Goal: Task Accomplishment & Management: Manage account settings

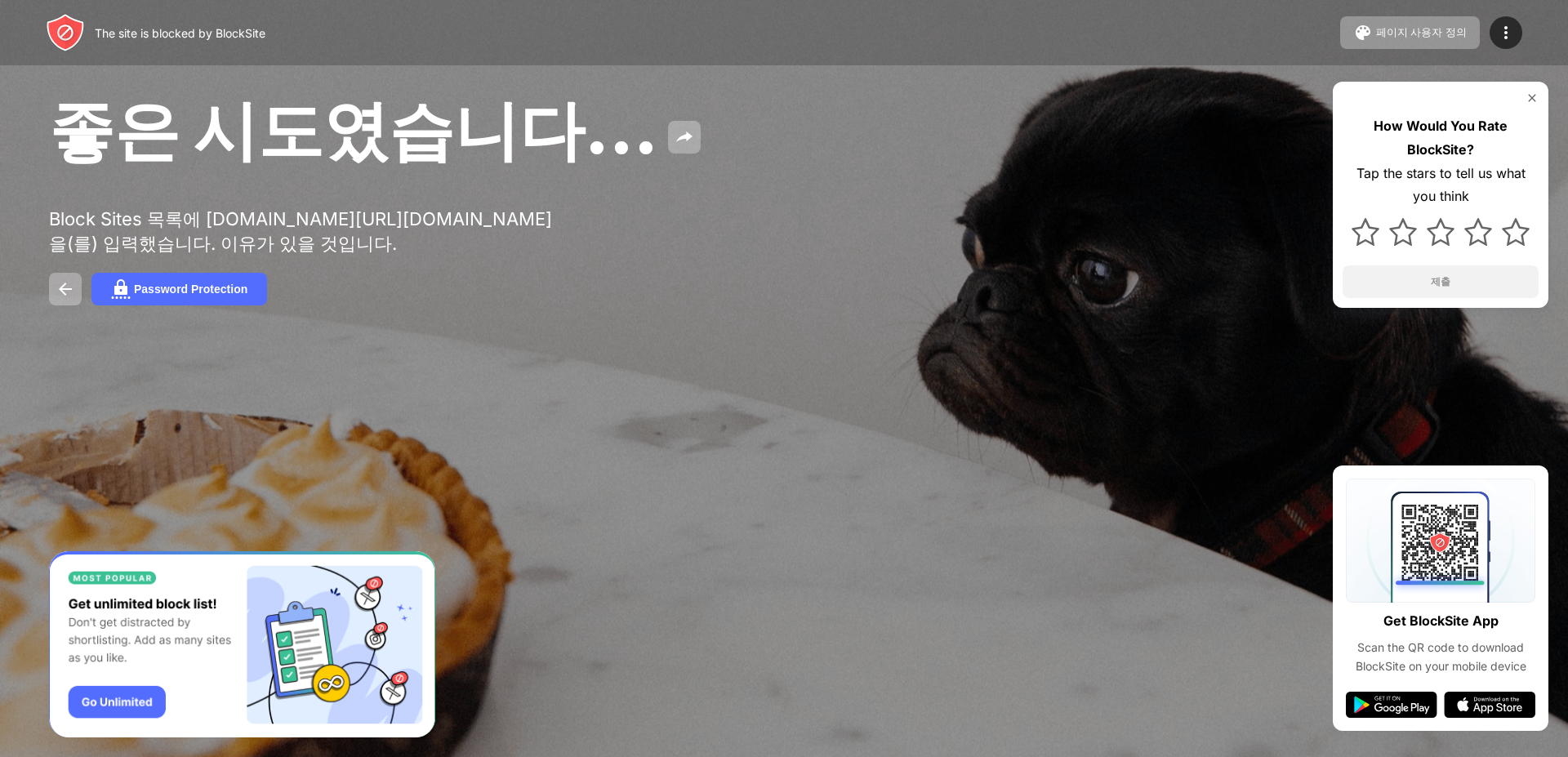
click at [1010, 66] on div "좋은 시도였습니다... Block Sites 목록에 mail.mwc.co.kr/ekp/login.do?cmd=goLogin을(를) 입력했습니다…" at bounding box center [784, 197] width 1568 height 394
click at [1382, 33] on div "페이지 사용자 정의" at bounding box center [1421, 32] width 90 height 14
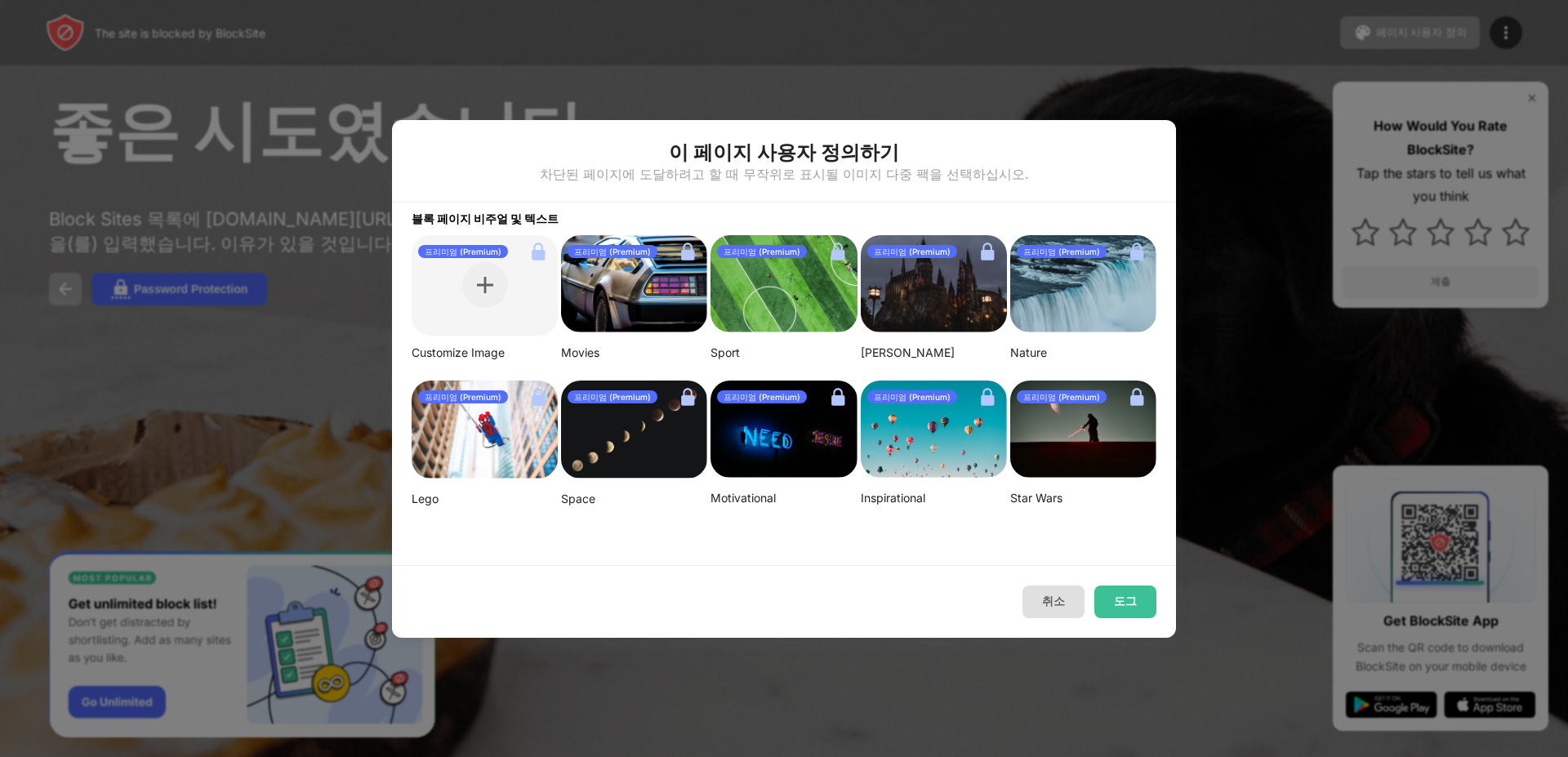
click at [1065, 600] on button "취소" at bounding box center [1053, 602] width 62 height 32
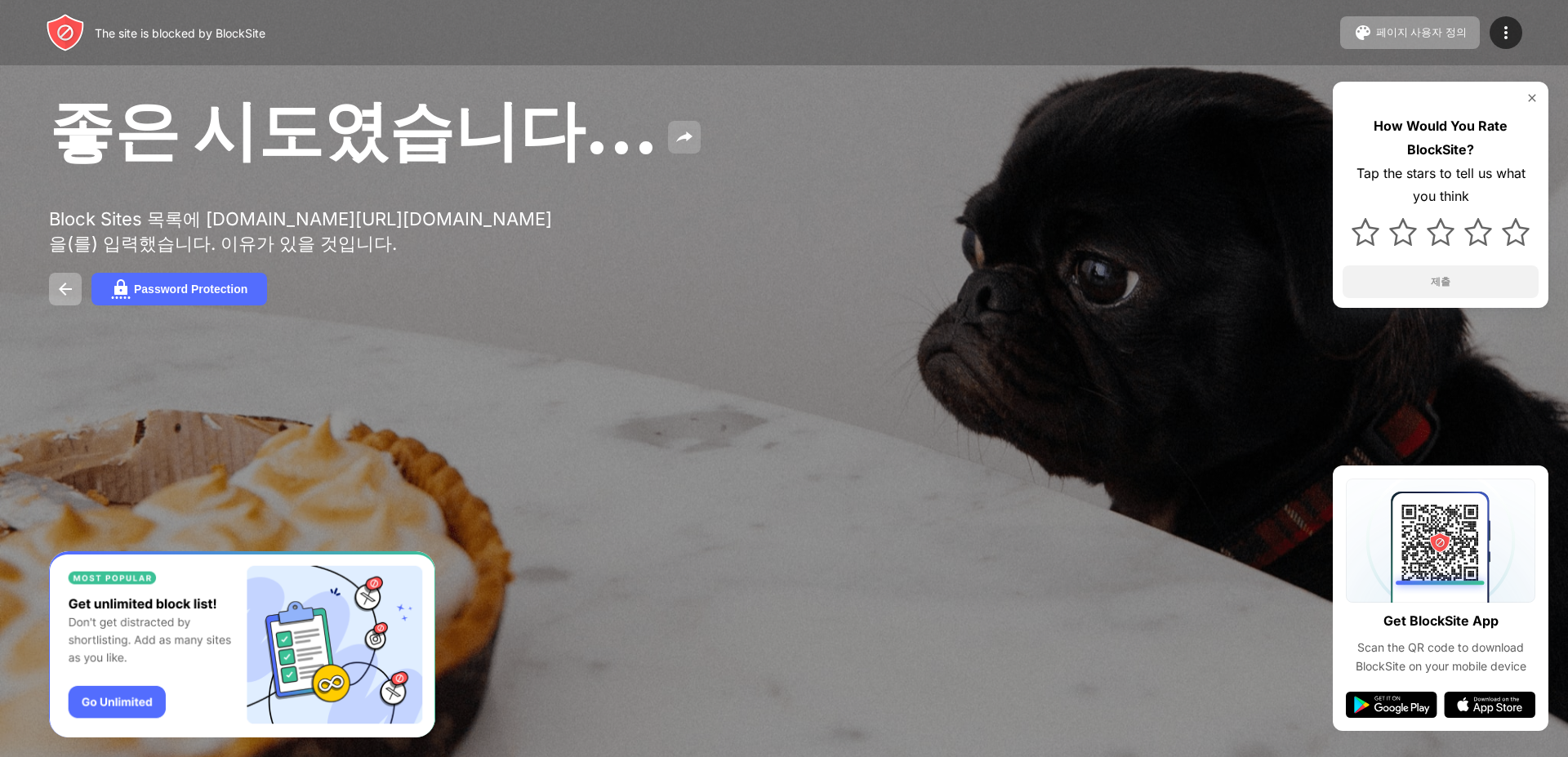
click at [674, 147] on img at bounding box center [684, 136] width 20 height 20
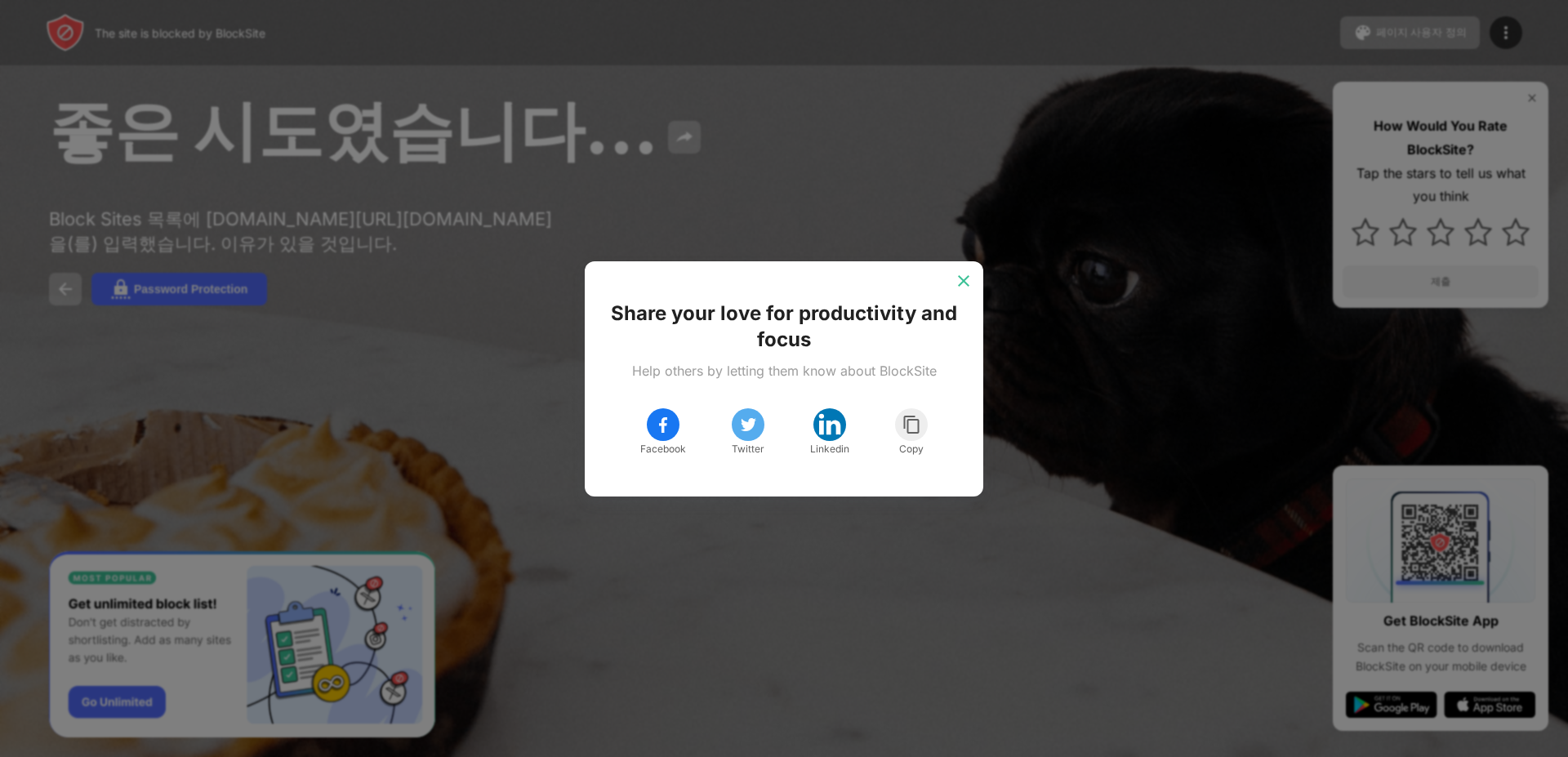
click at [969, 280] on img at bounding box center [963, 280] width 16 height 16
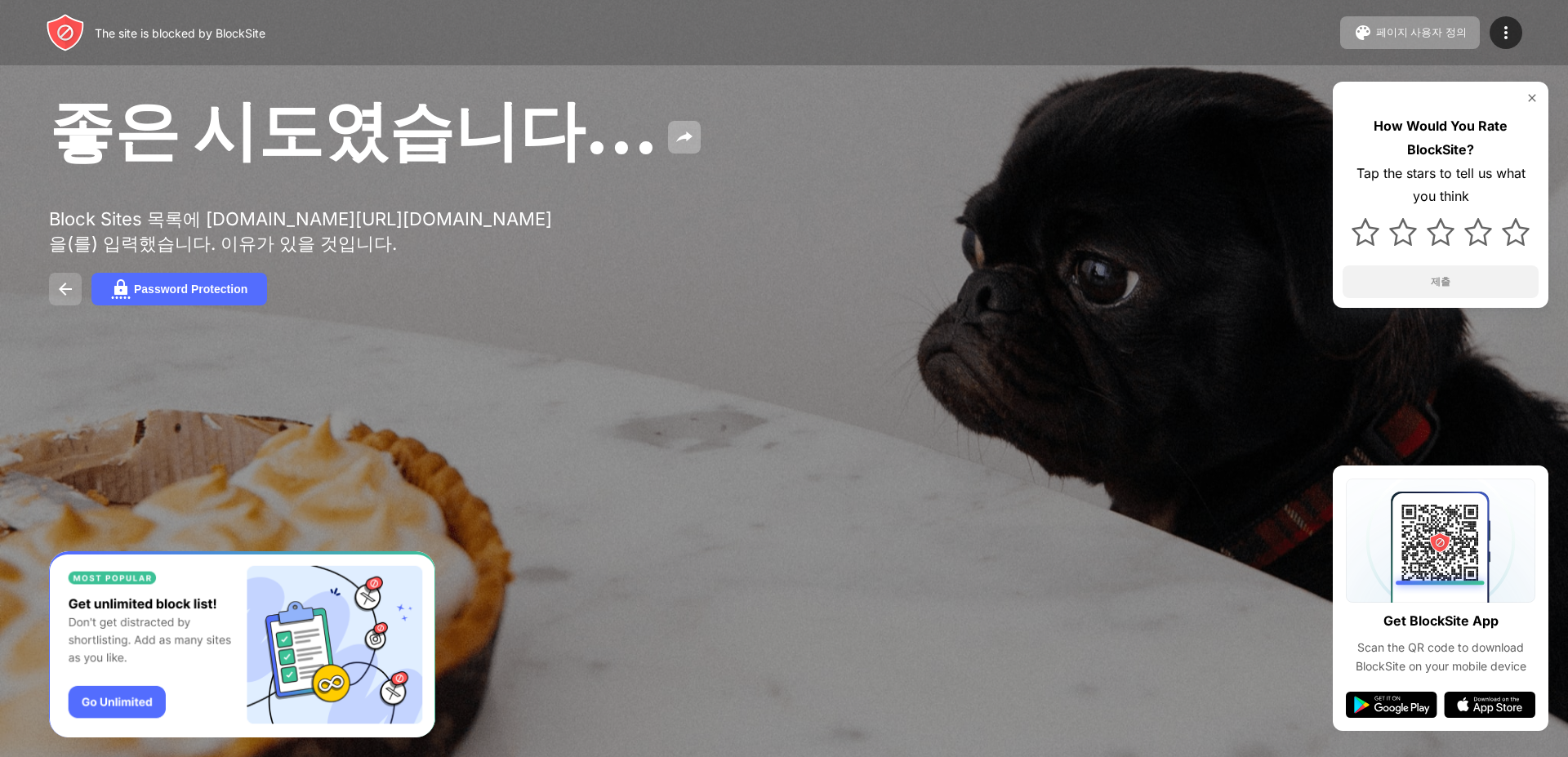
click at [65, 295] on img at bounding box center [65, 289] width 20 height 20
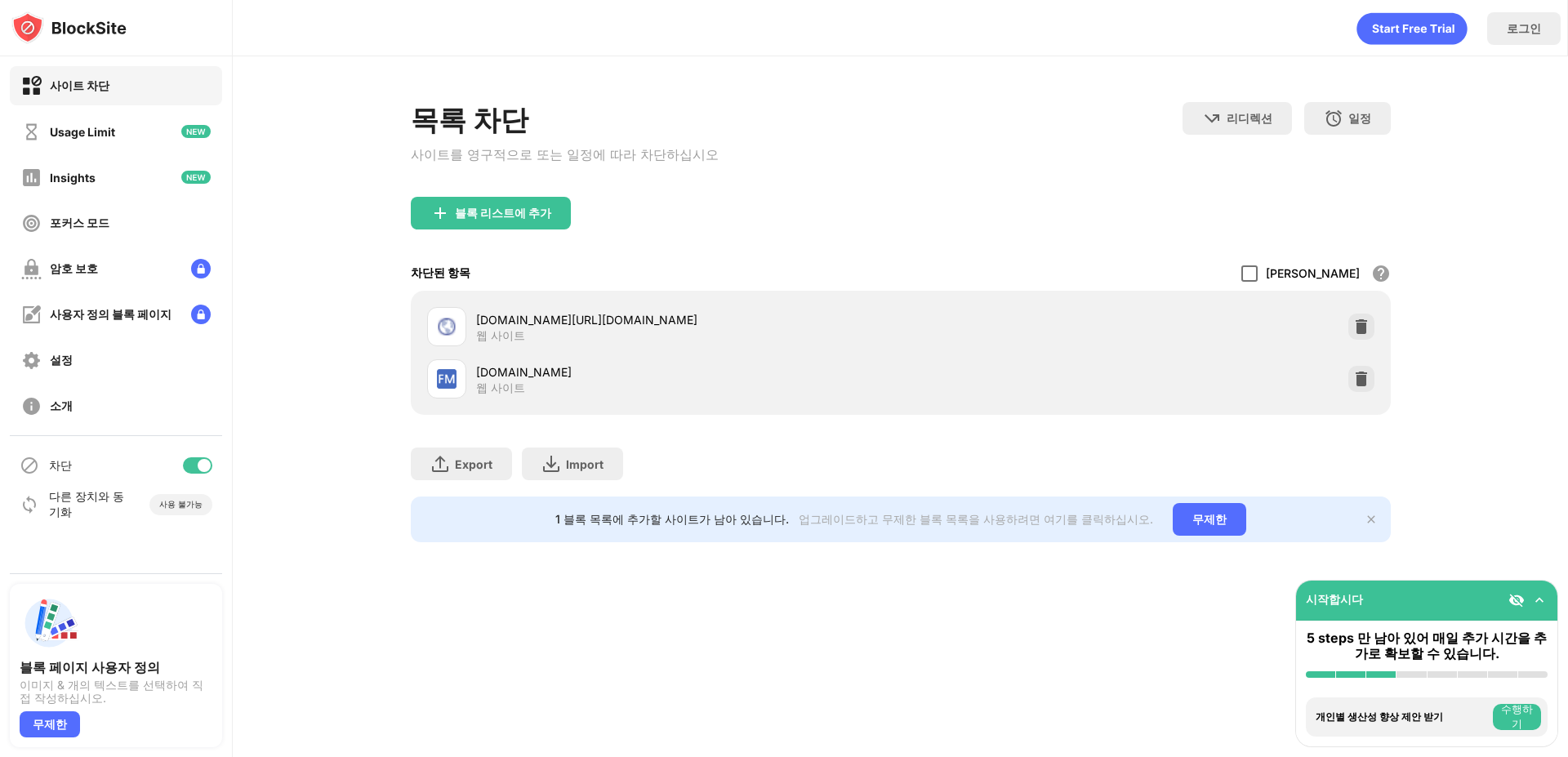
click at [1258, 274] on div at bounding box center [1249, 273] width 16 height 16
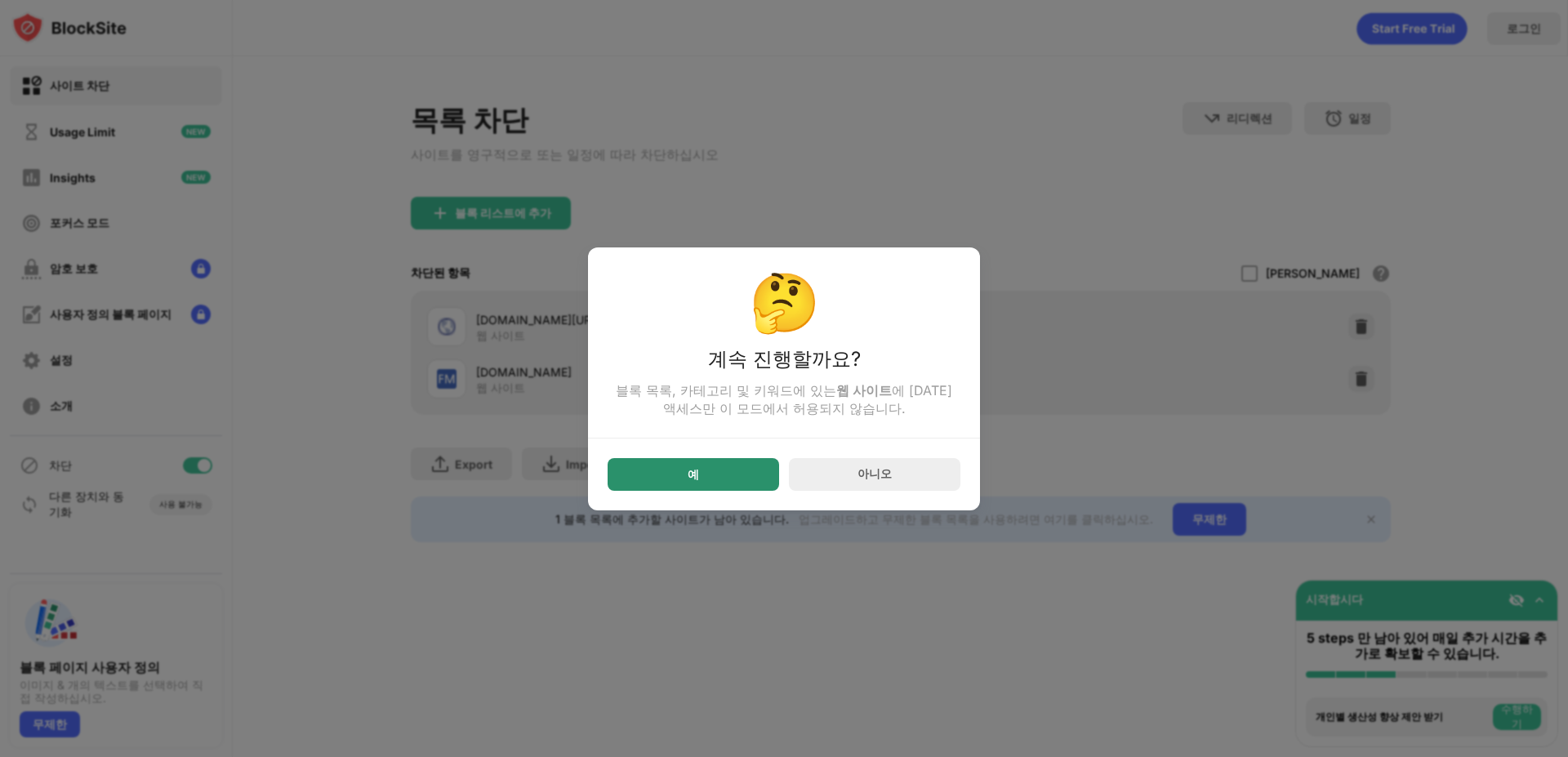
click at [699, 486] on div "예" at bounding box center [693, 474] width 171 height 32
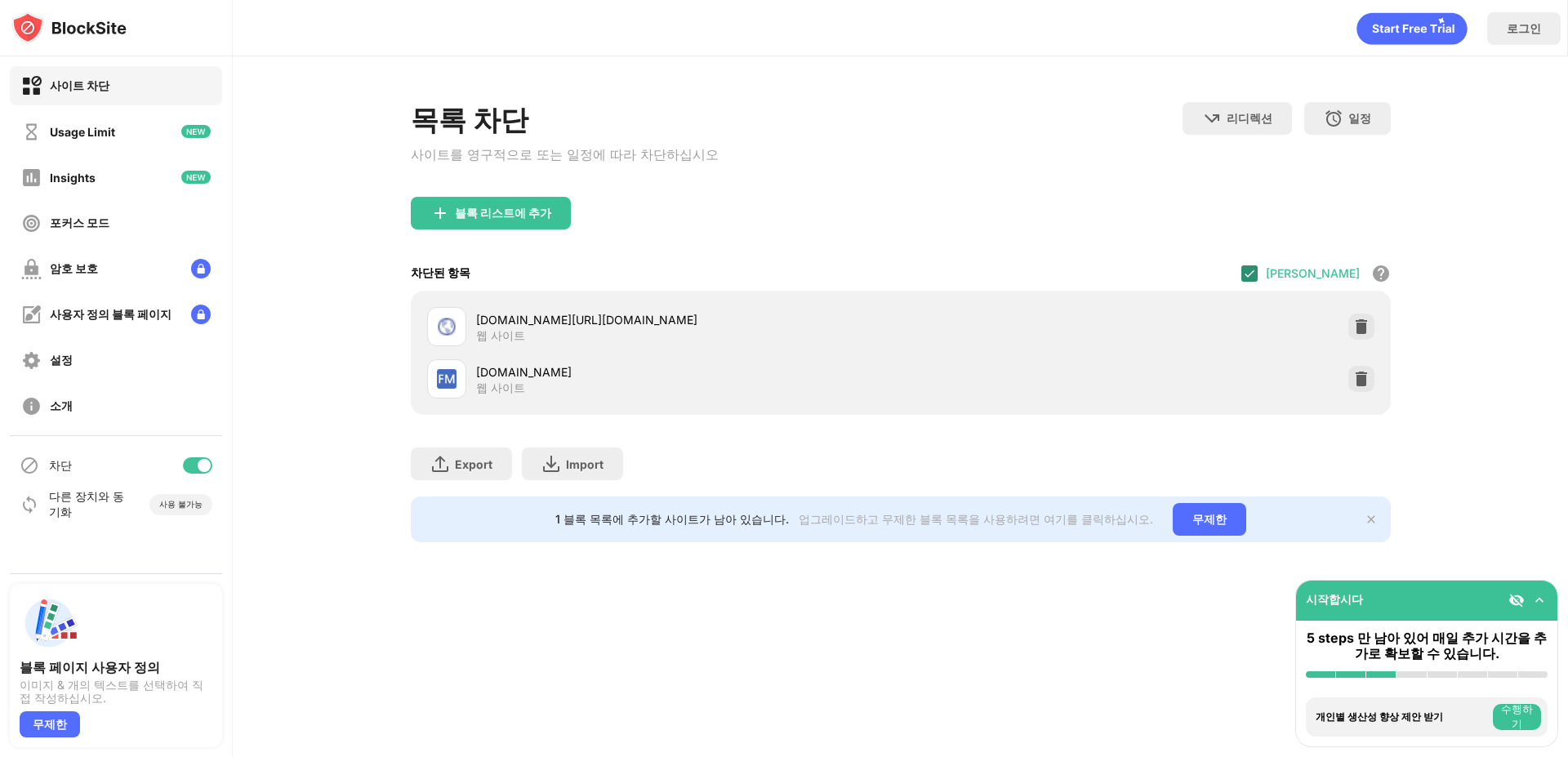
click at [1256, 275] on img at bounding box center [1249, 273] width 13 height 13
click at [1357, 331] on img at bounding box center [1361, 326] width 16 height 16
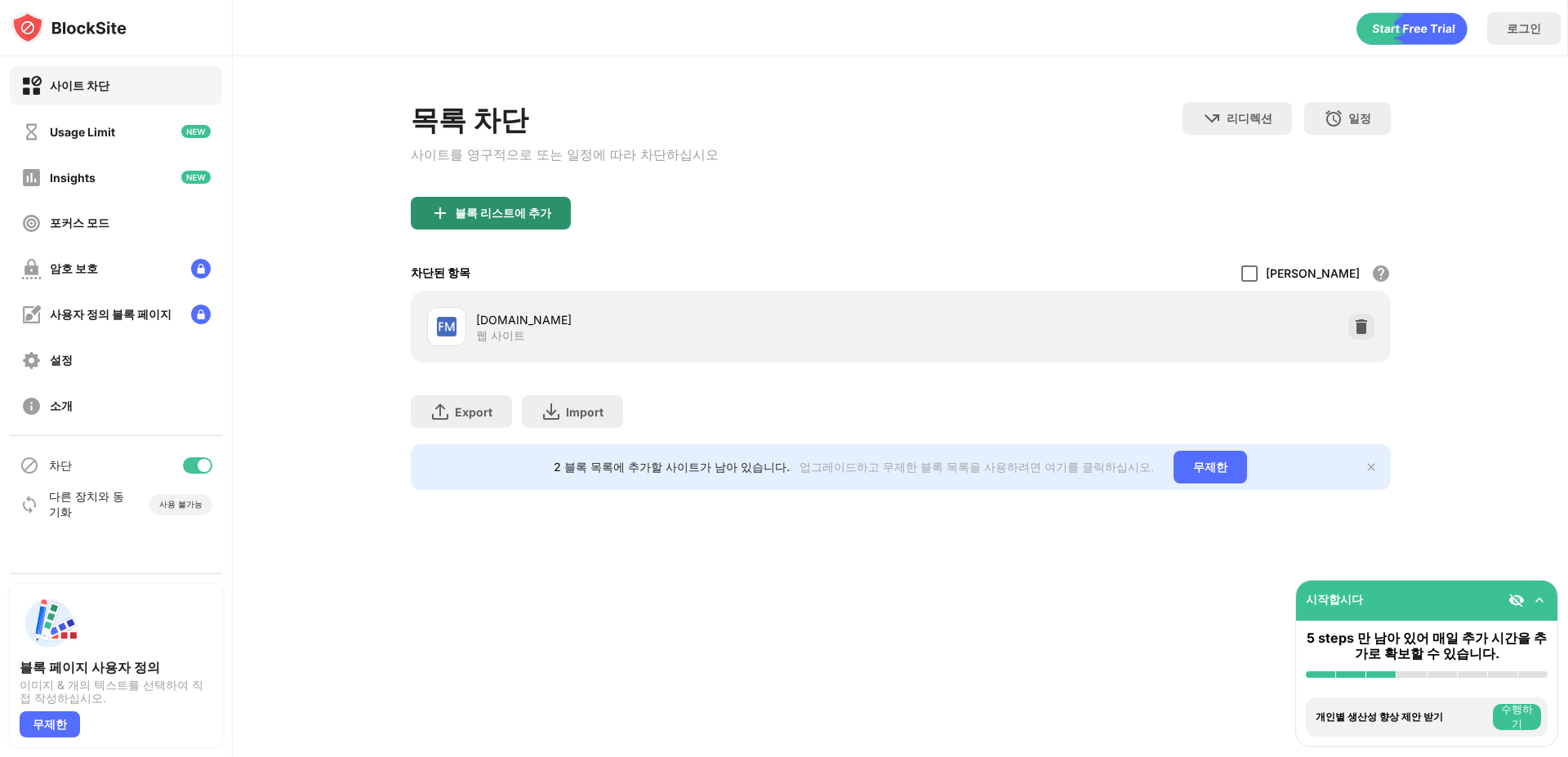
click at [469, 225] on div "블록 리스트에 추가" at bounding box center [491, 213] width 160 height 32
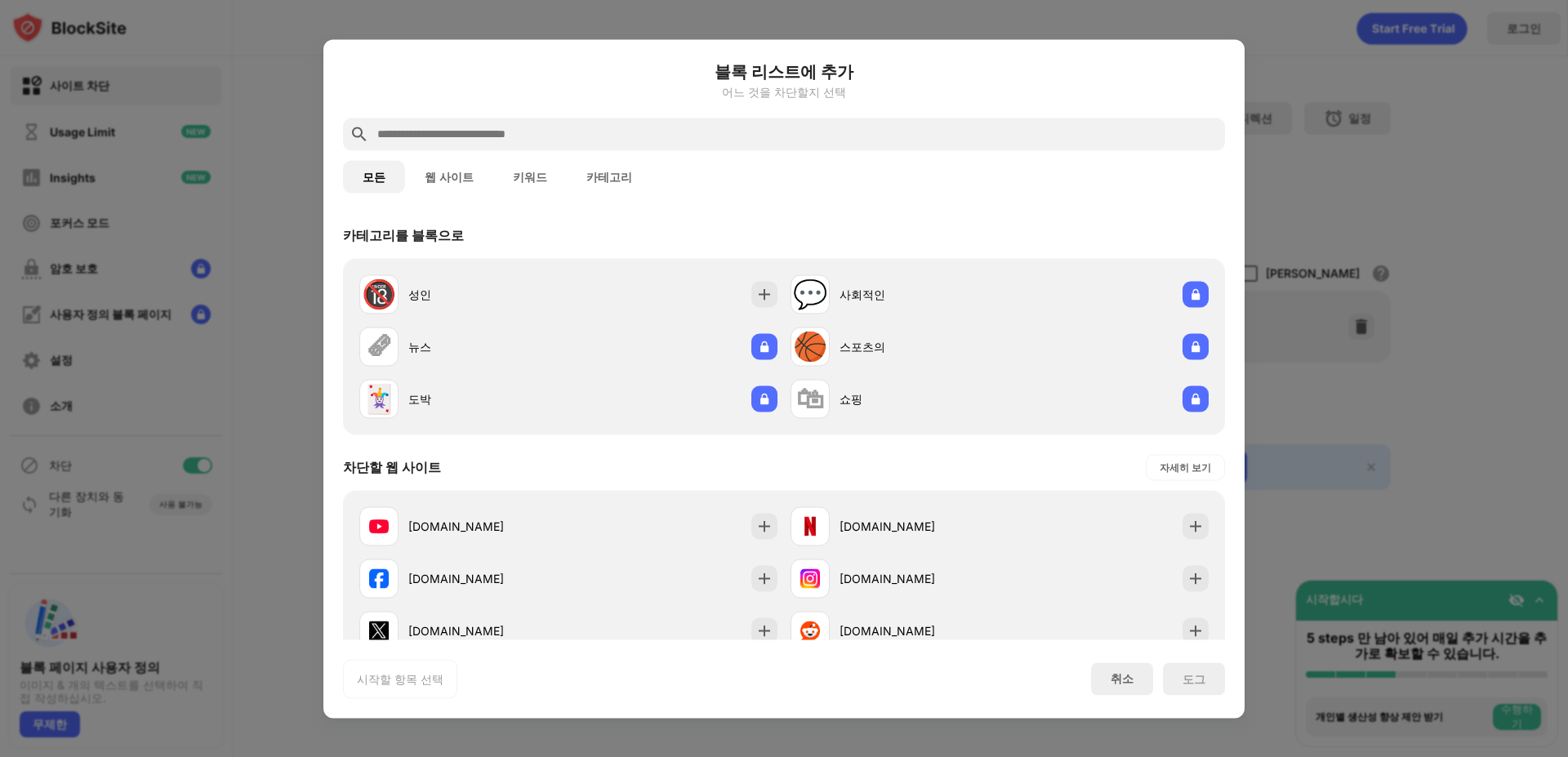
click at [445, 173] on button "웹 사이트" at bounding box center [448, 176] width 88 height 32
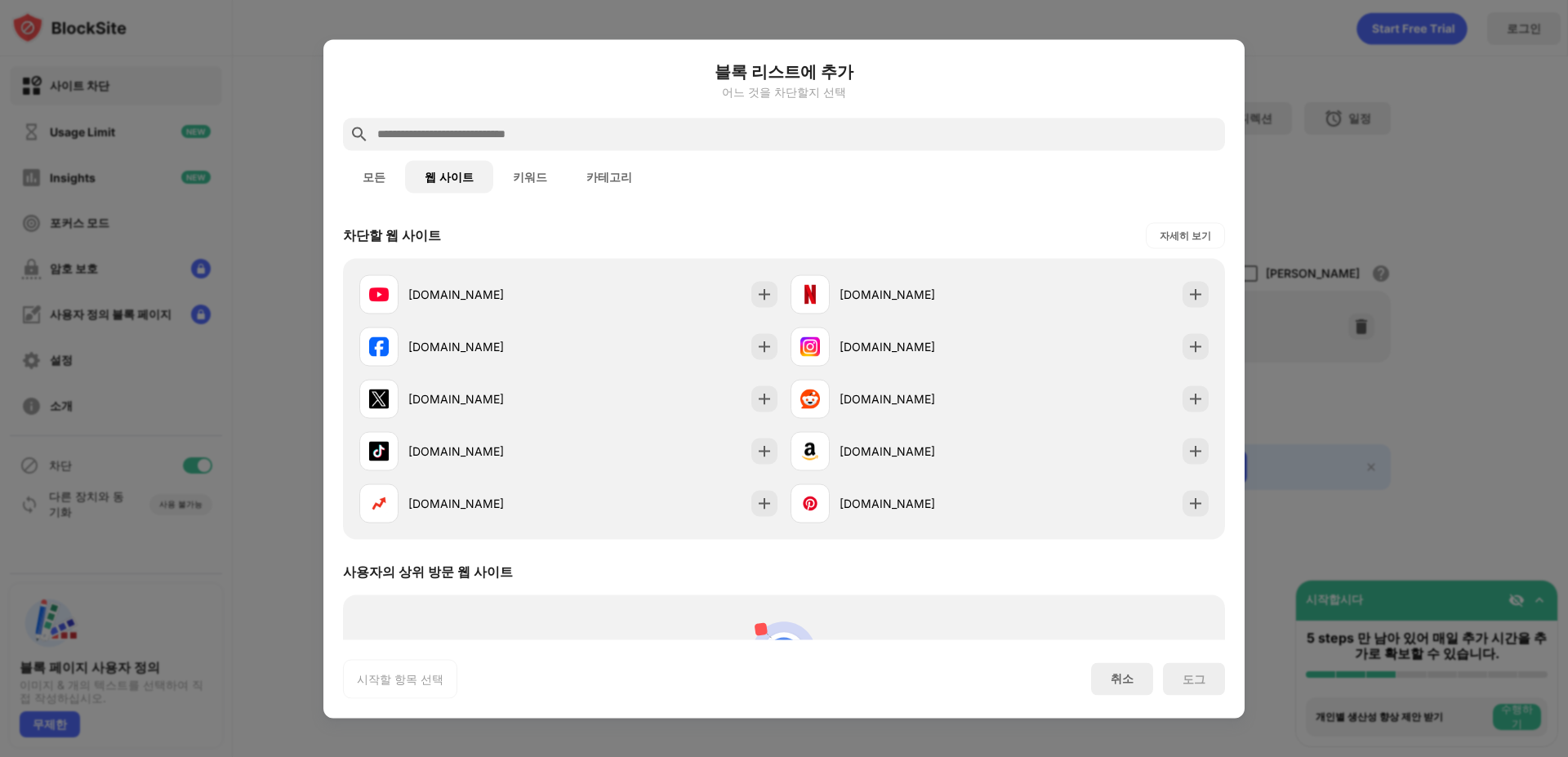
drag, startPoint x: 553, startPoint y: 178, endPoint x: 565, endPoint y: 179, distance: 12.0
click at [553, 179] on button "키워드" at bounding box center [530, 176] width 73 height 32
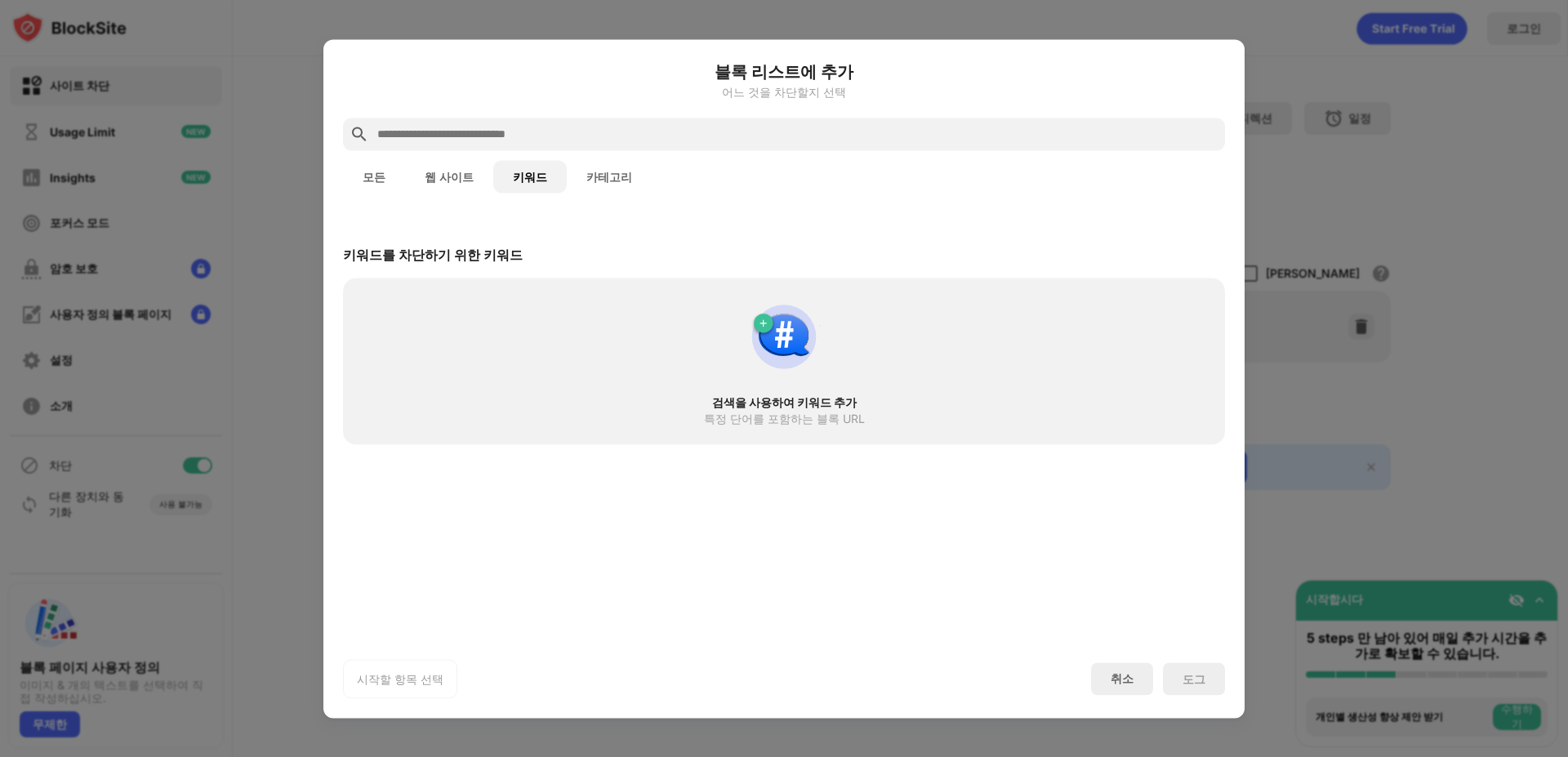
click at [588, 182] on button "카테고리" at bounding box center [610, 176] width 85 height 32
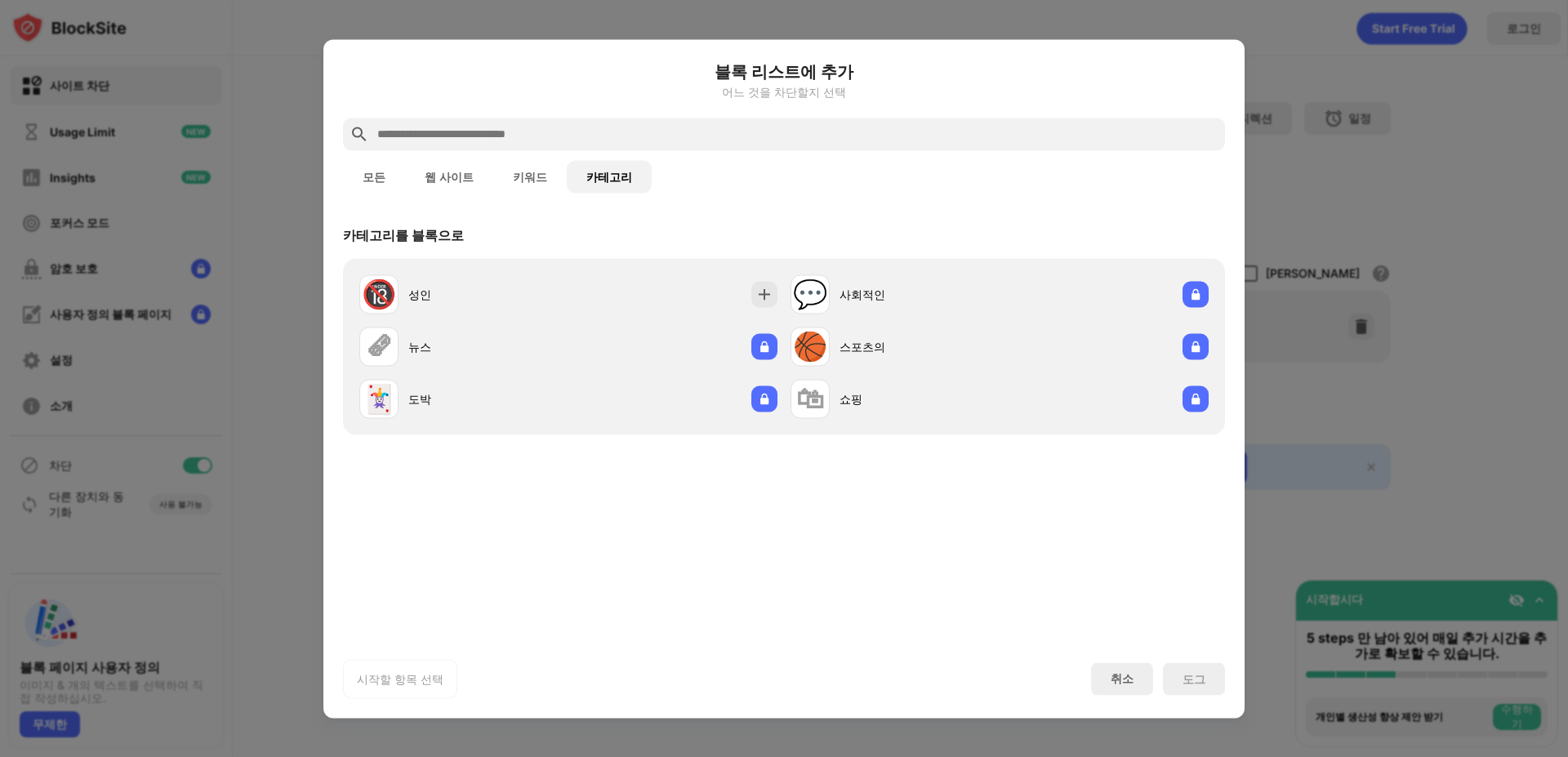
click at [375, 172] on button "모든" at bounding box center [373, 176] width 62 height 32
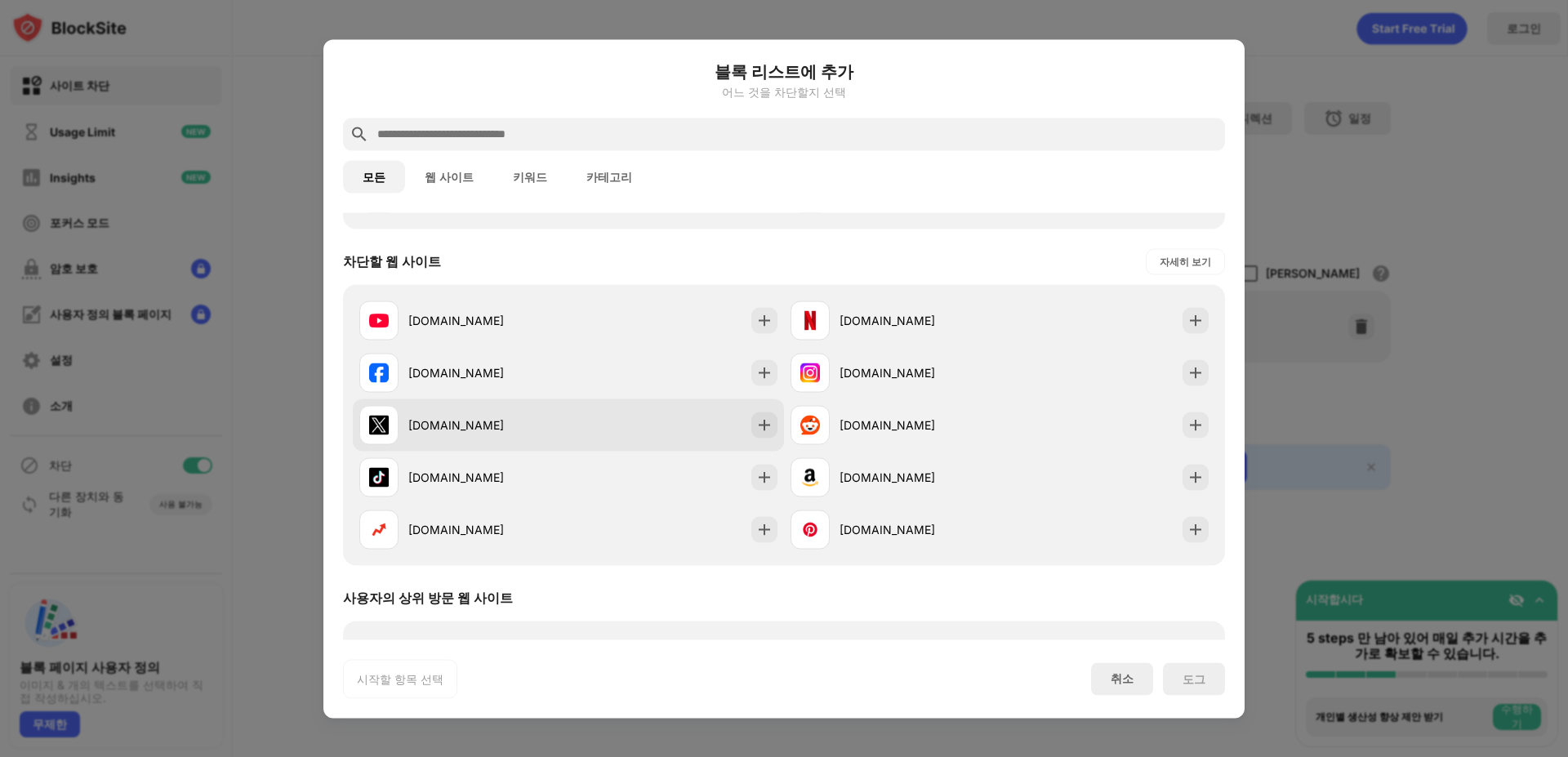
scroll to position [490, 0]
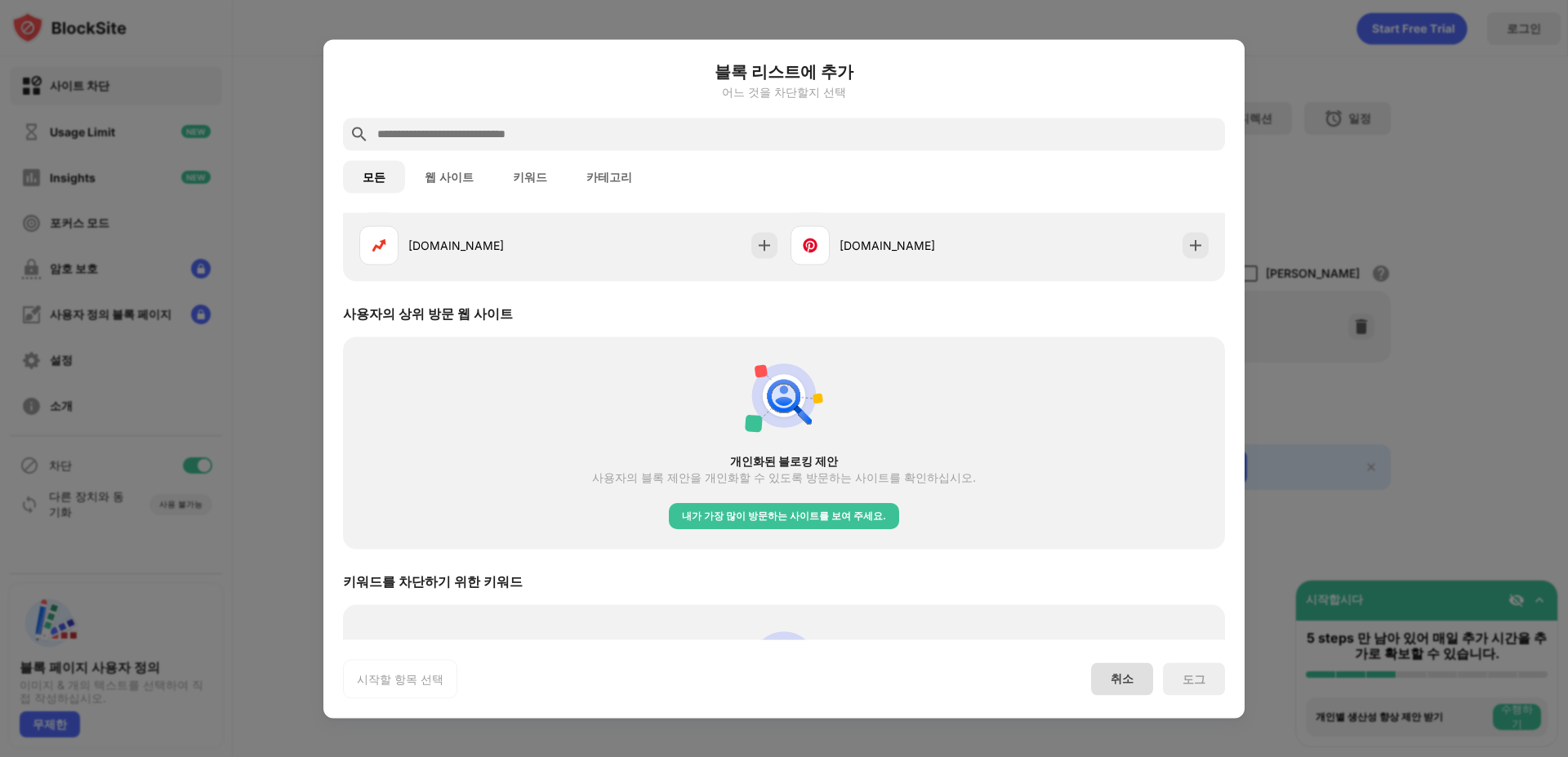
click at [1117, 685] on div "취소" at bounding box center [1122, 679] width 23 height 15
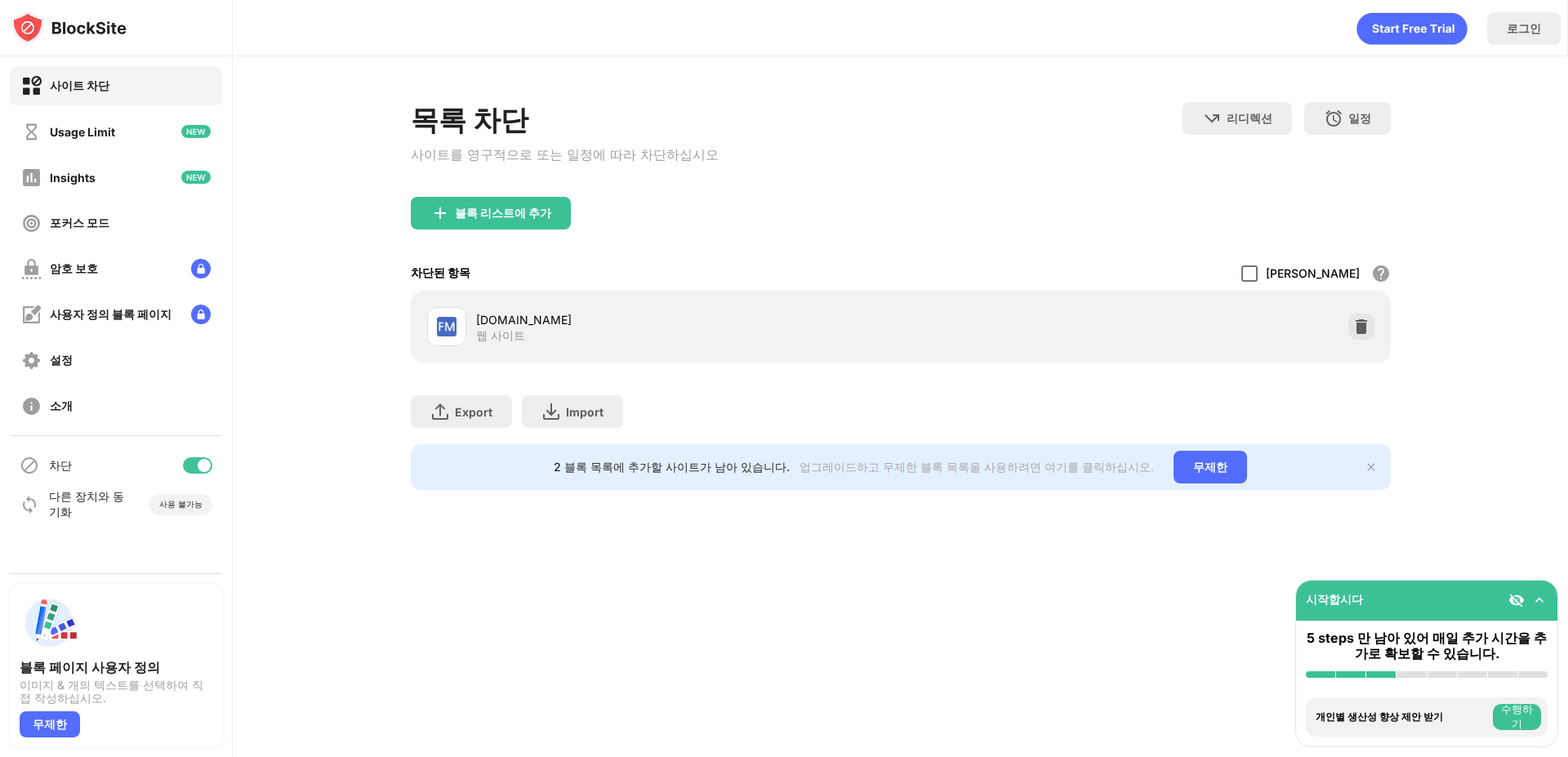
click at [62, 413] on div "소개" at bounding box center [61, 406] width 23 height 15
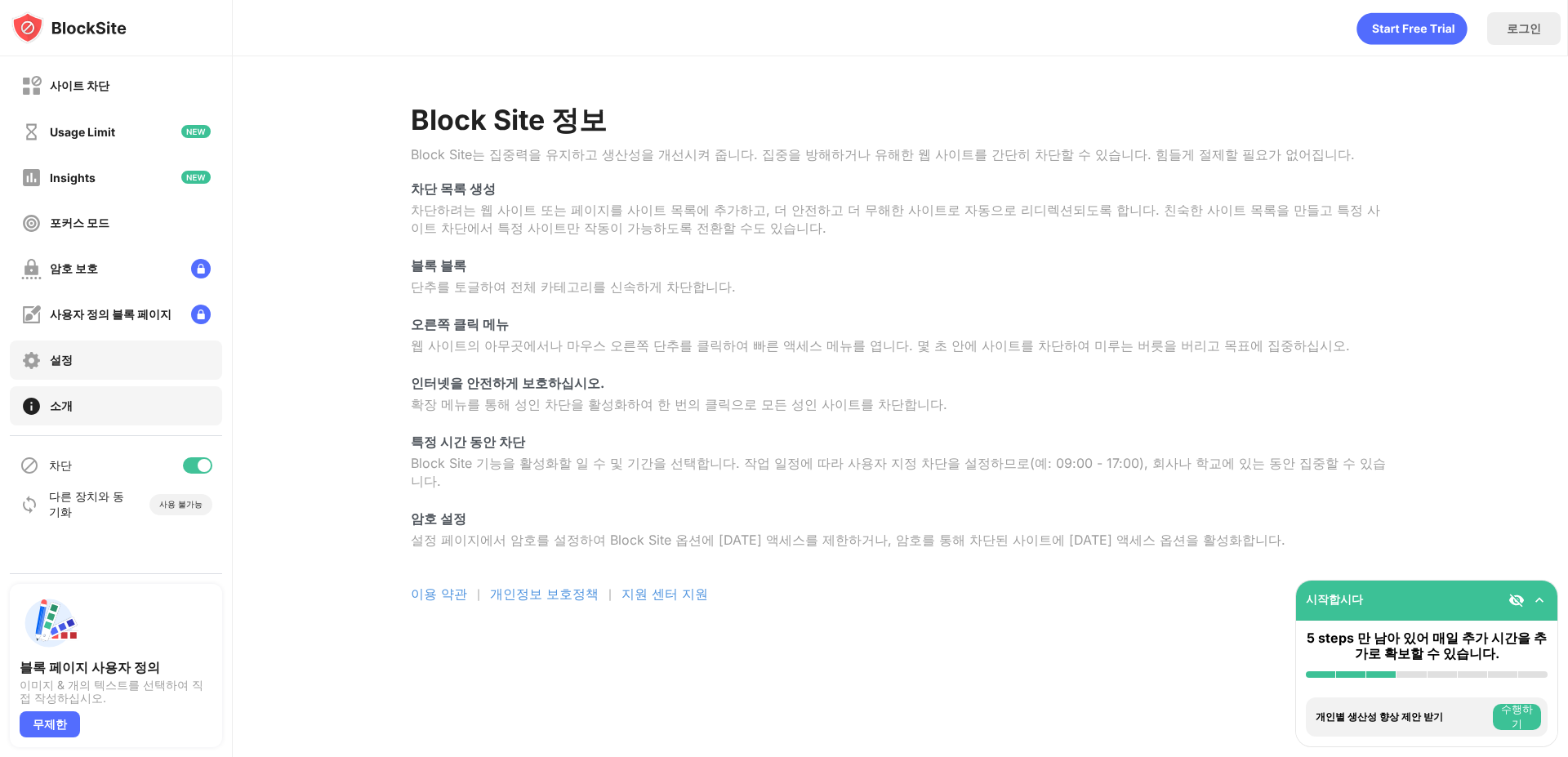
click at [77, 367] on div "설정" at bounding box center [115, 360] width 212 height 39
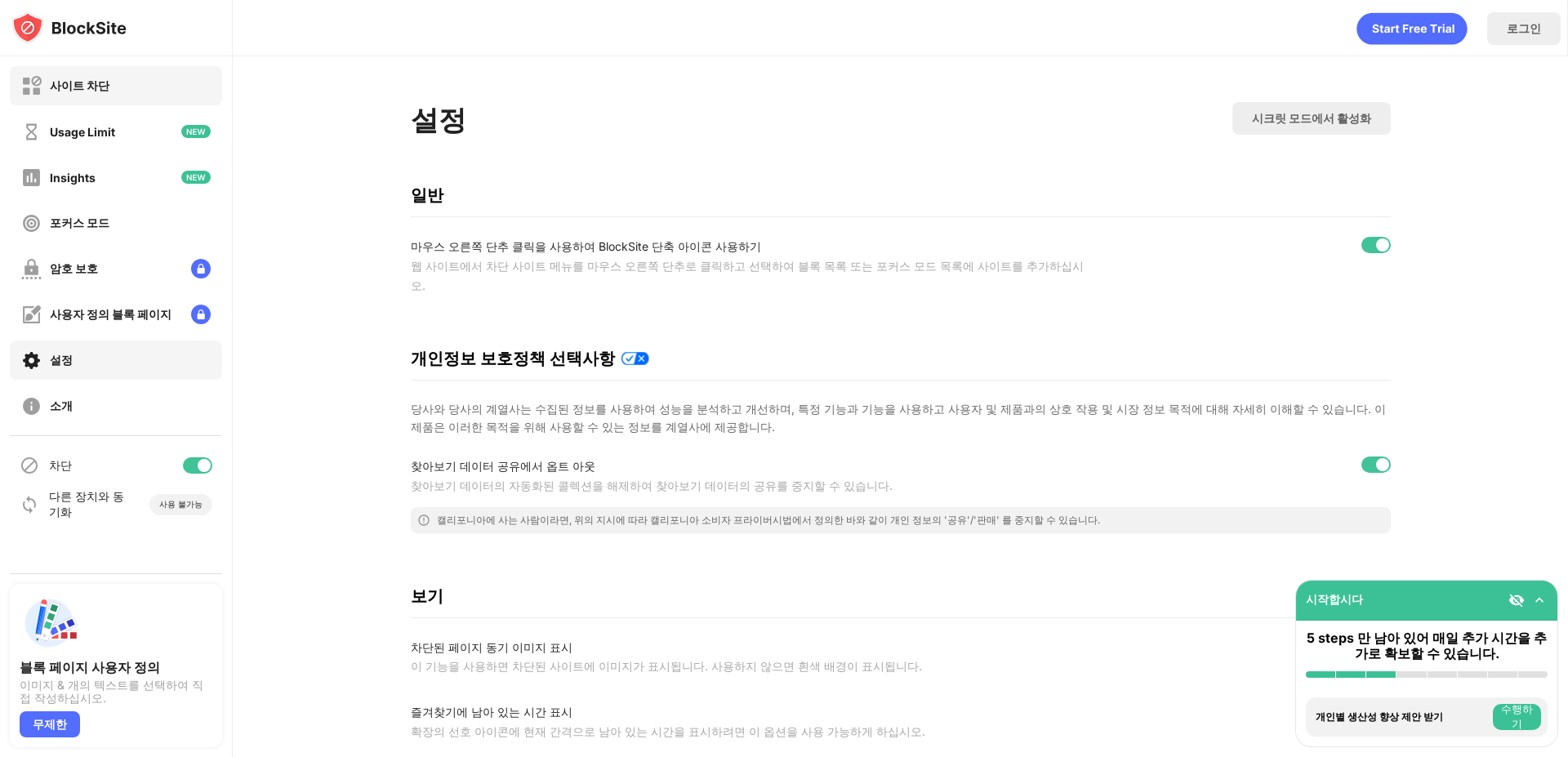
click at [80, 85] on div "사이트 차단" at bounding box center [79, 86] width 60 height 15
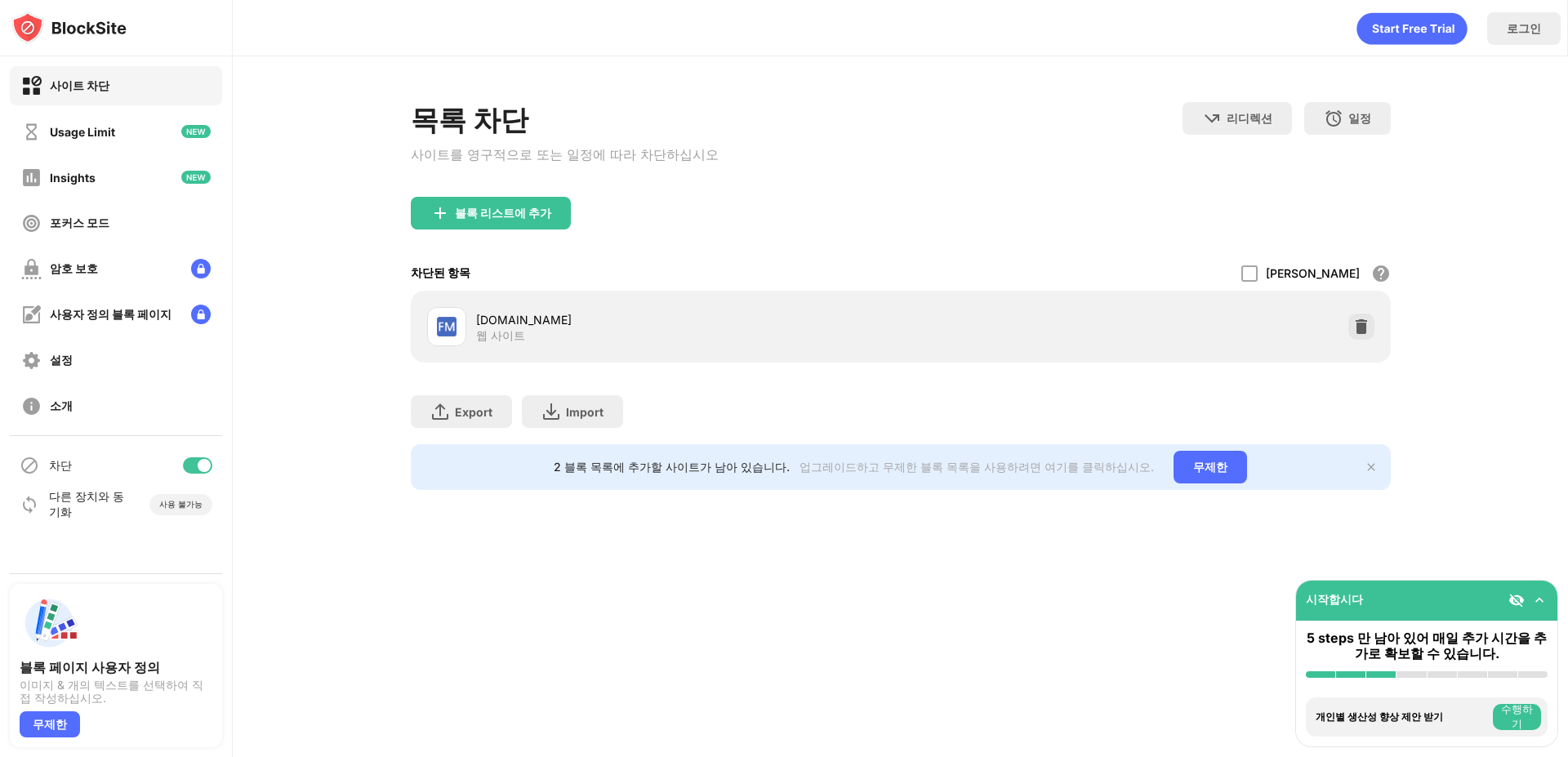
click at [506, 211] on div "블록 리스트에 추가" at bounding box center [491, 213] width 160 height 32
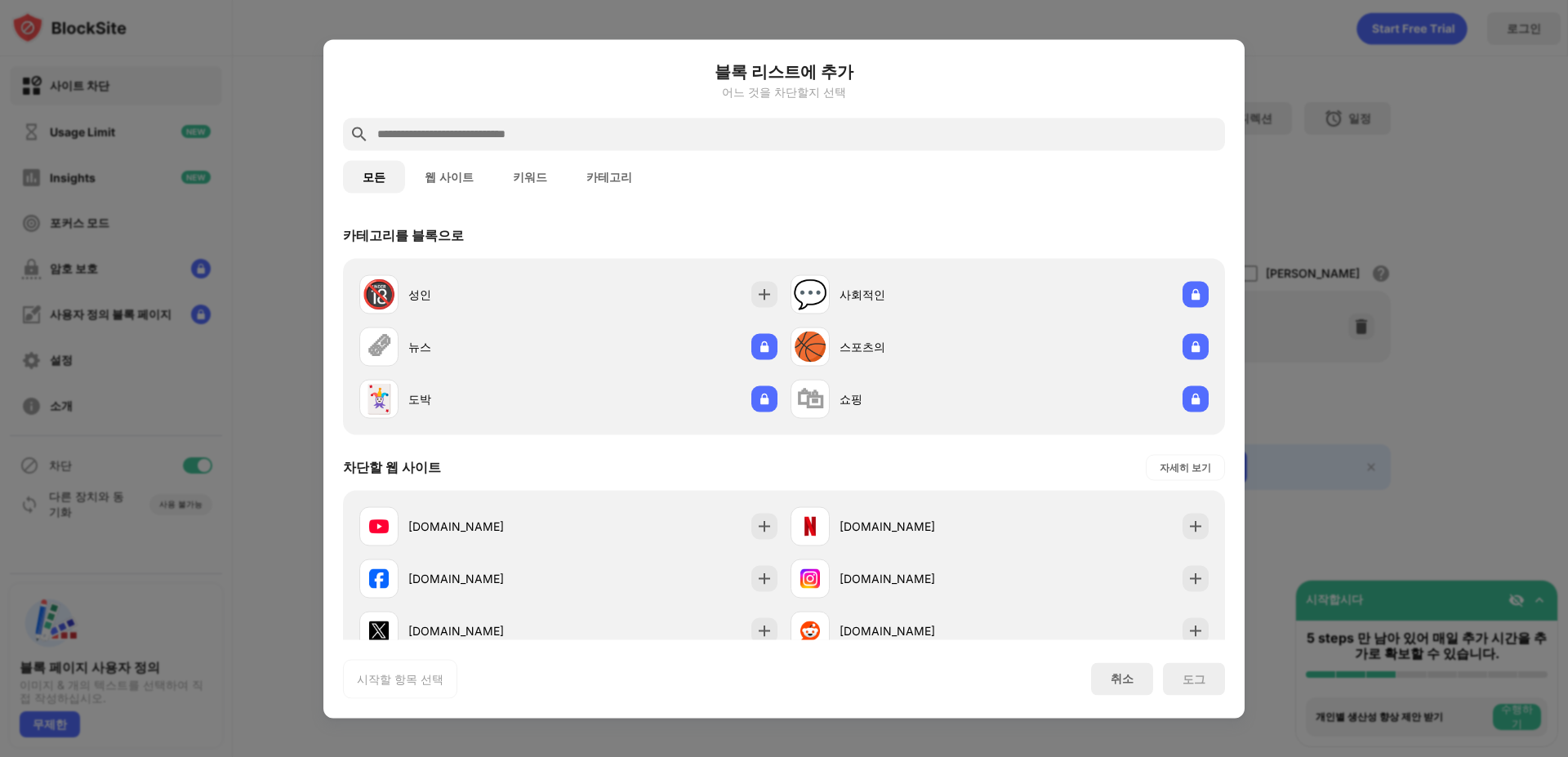
click at [462, 130] on input "text" at bounding box center [797, 134] width 843 height 20
paste input "**********"
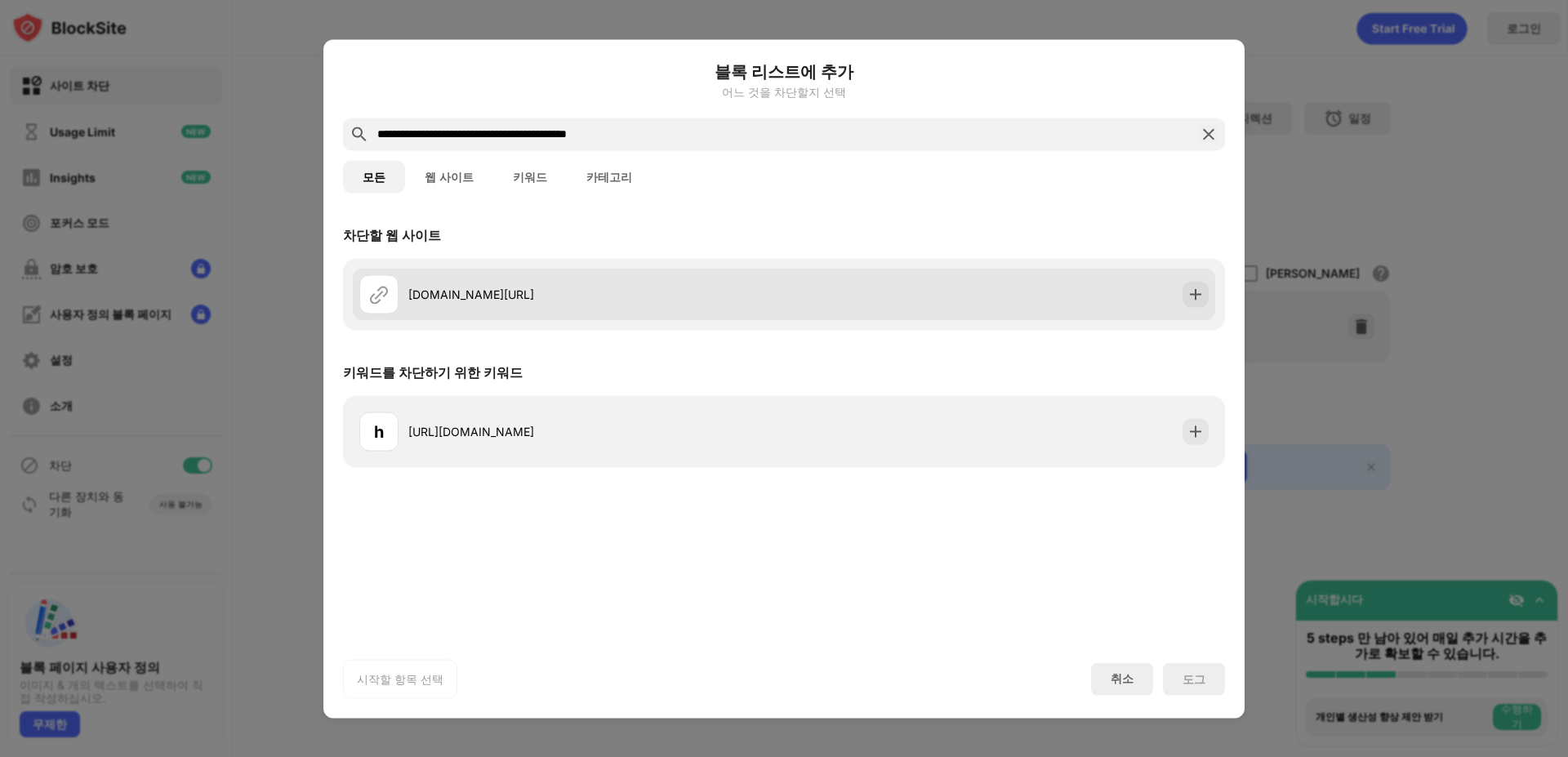
type input "**********"
click at [1180, 293] on div "mail.mwc.co.kr/ekp/main/home/homGwMain" at bounding box center [784, 293] width 862 height 52
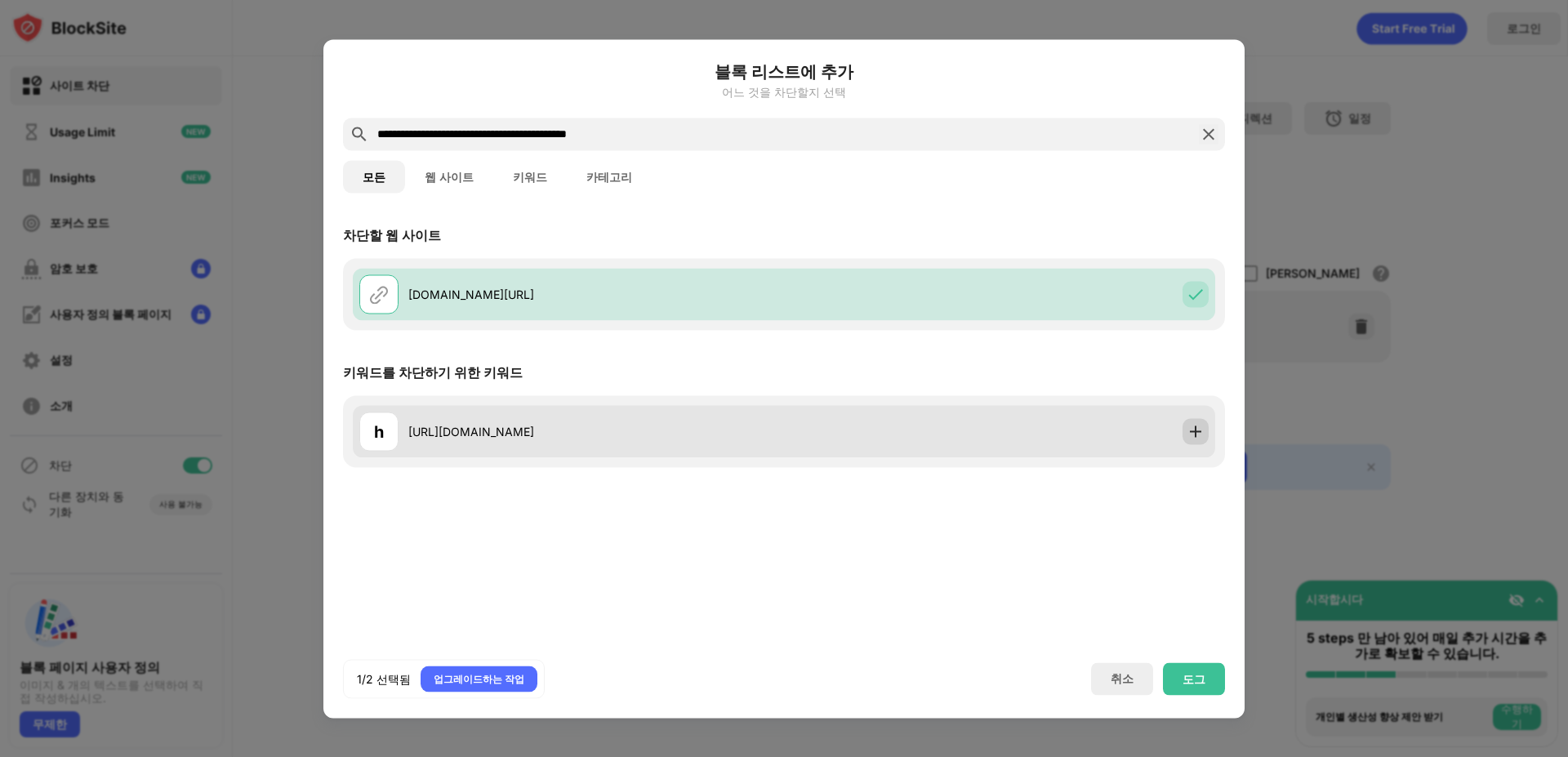
drag, startPoint x: 1200, startPoint y: 436, endPoint x: 1206, endPoint y: 454, distance: 19.0
click at [1201, 435] on img at bounding box center [1195, 431] width 16 height 16
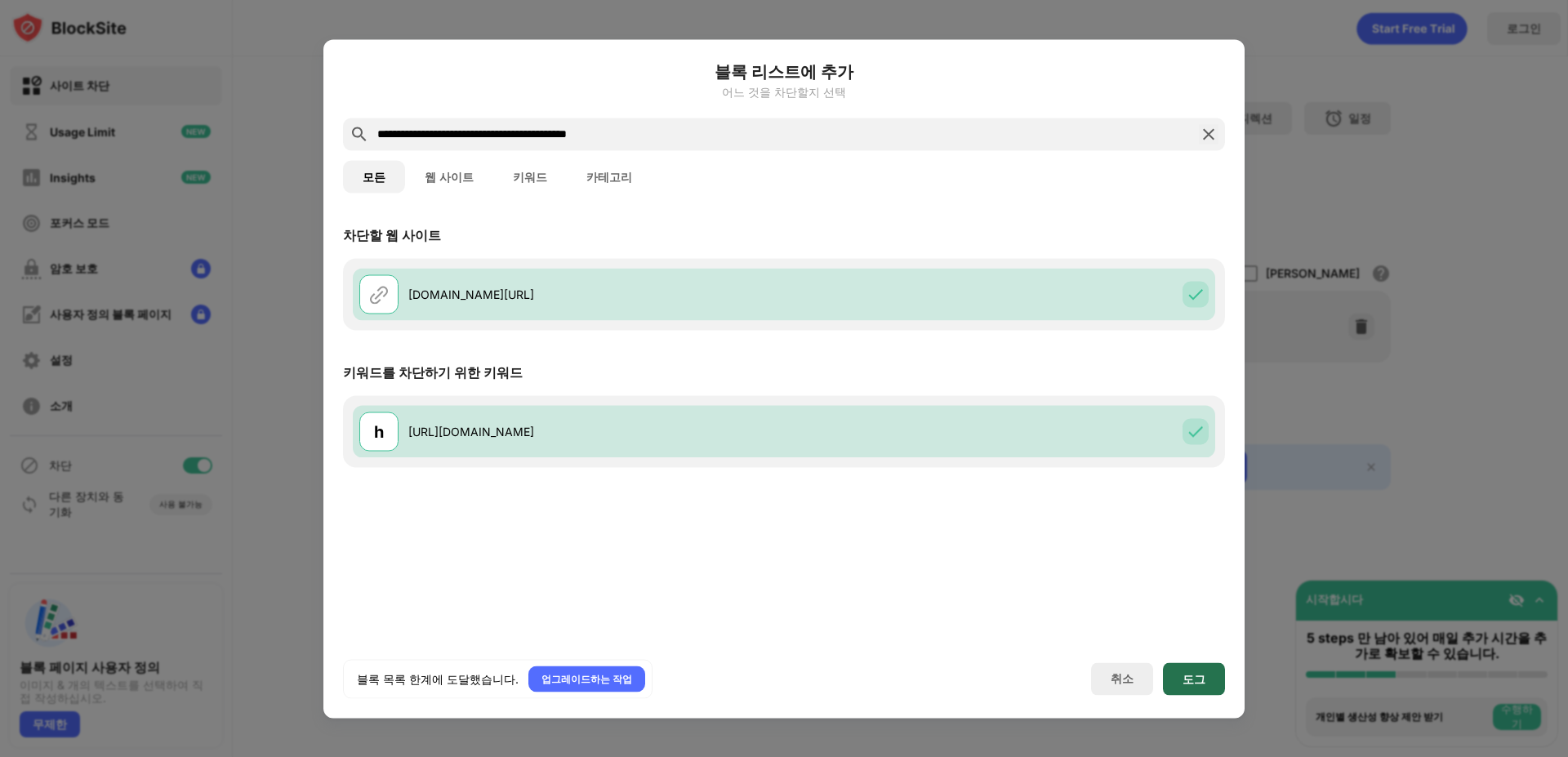
click at [1211, 673] on div "도그" at bounding box center [1194, 679] width 62 height 32
